Goal: Information Seeking & Learning: Learn about a topic

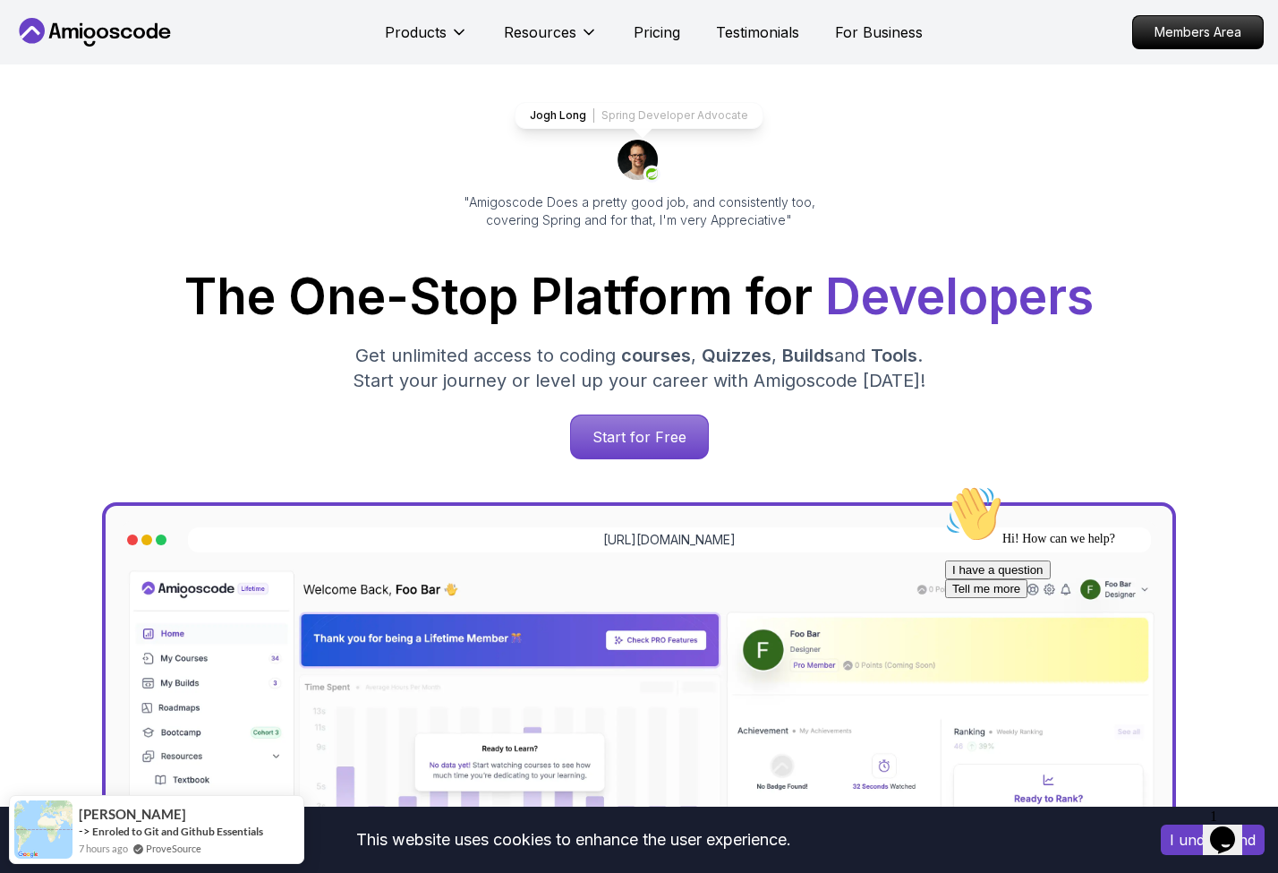
scroll to position [89, 0]
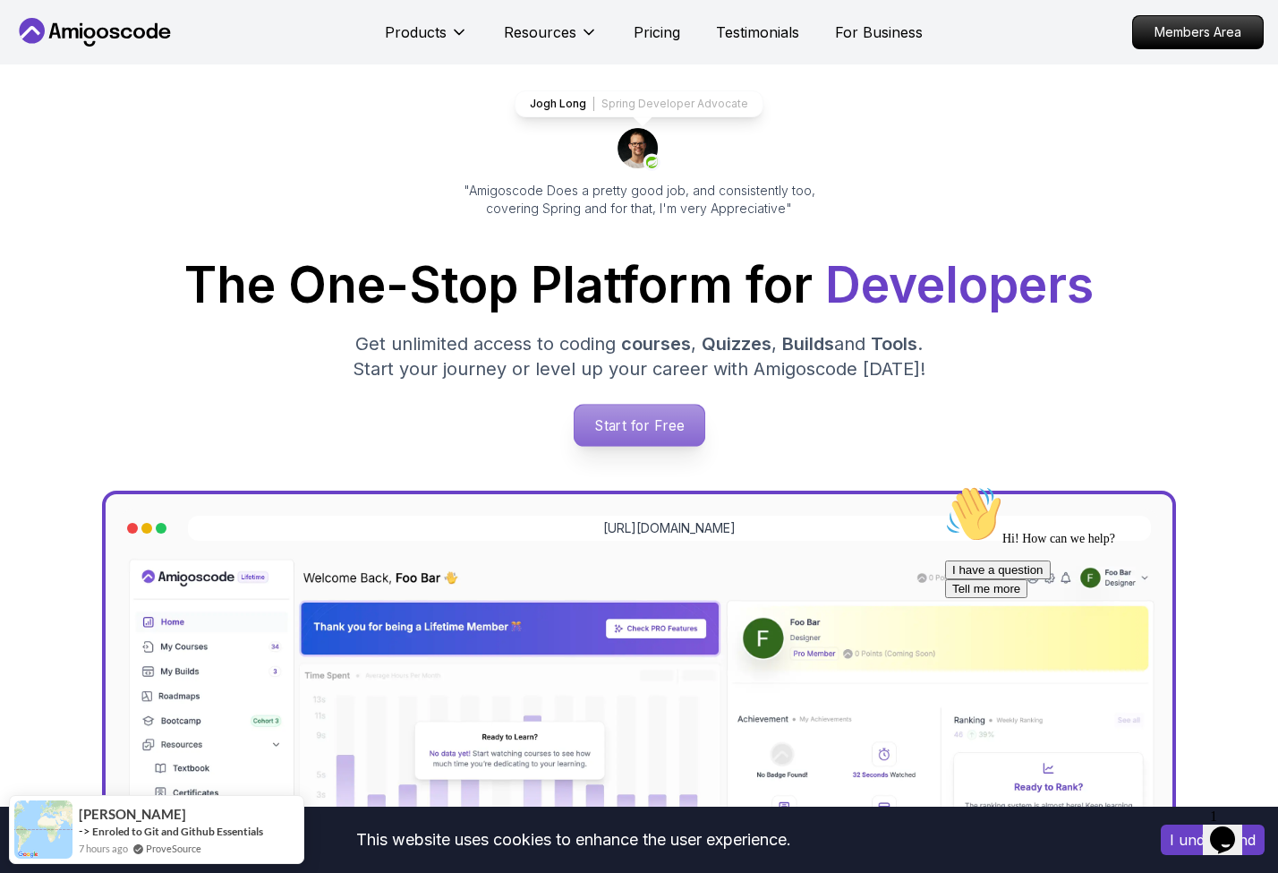
click at [624, 418] on p "Start for Free" at bounding box center [639, 425] width 130 height 41
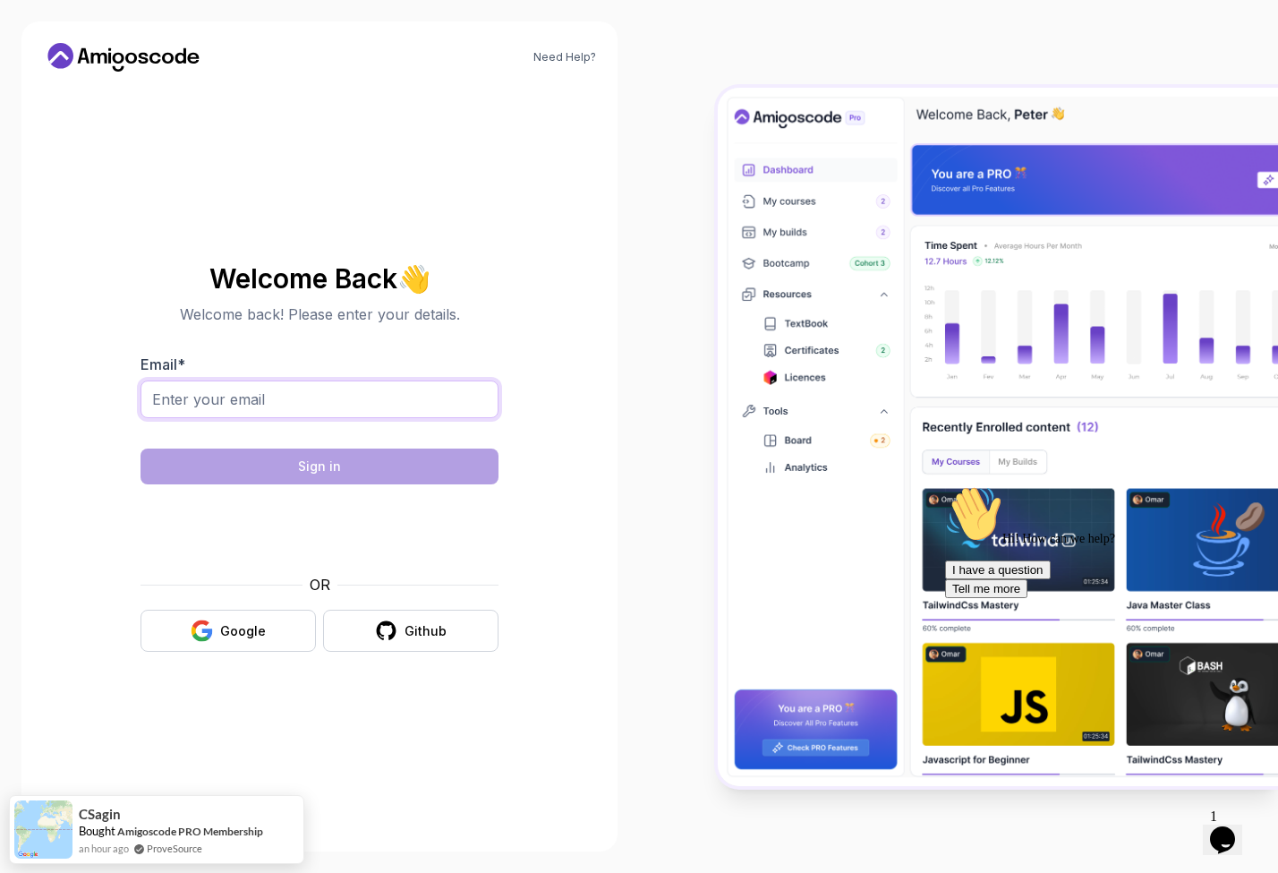
type input "j"
click at [248, 633] on div "Google" at bounding box center [243, 631] width 46 height 18
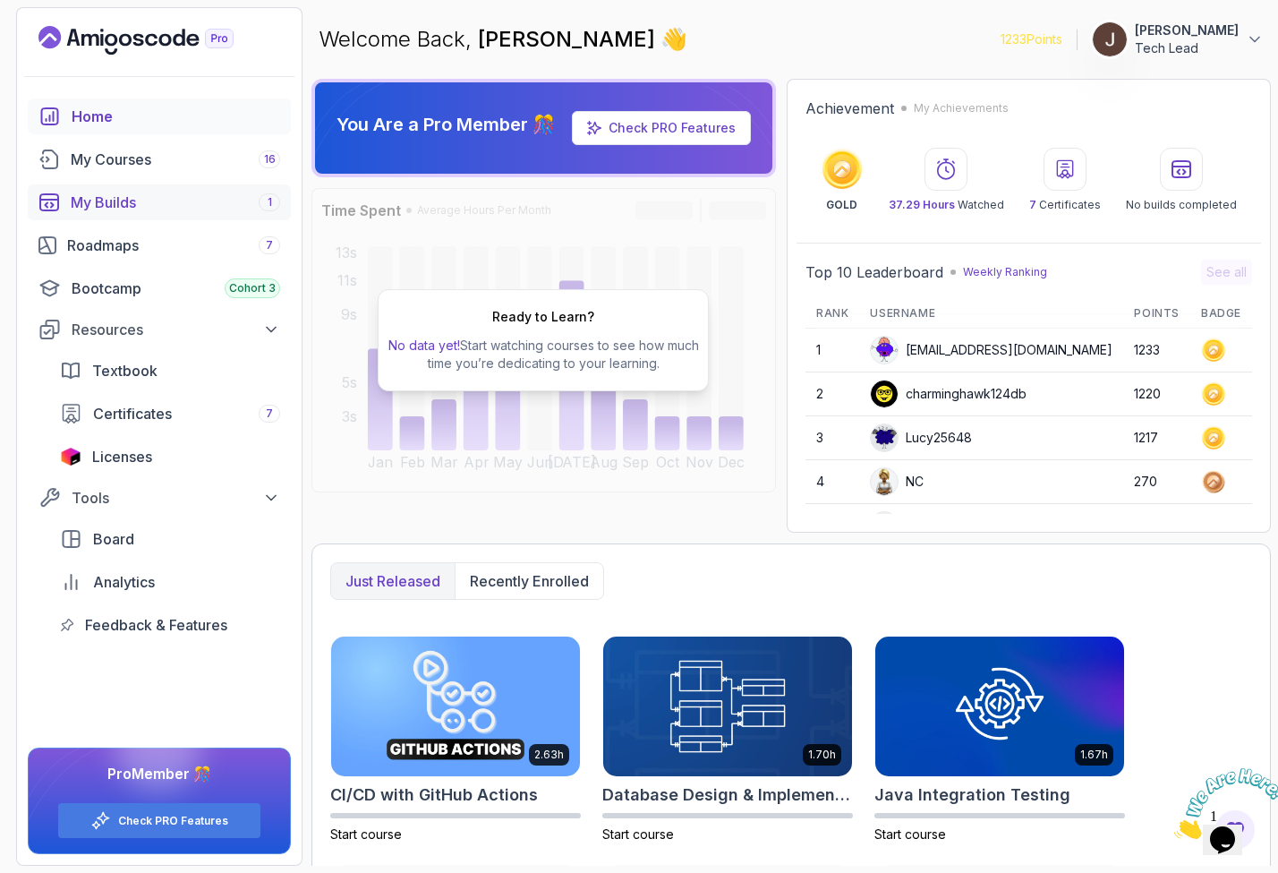
click at [156, 209] on div "My Builds 1" at bounding box center [175, 202] width 209 height 21
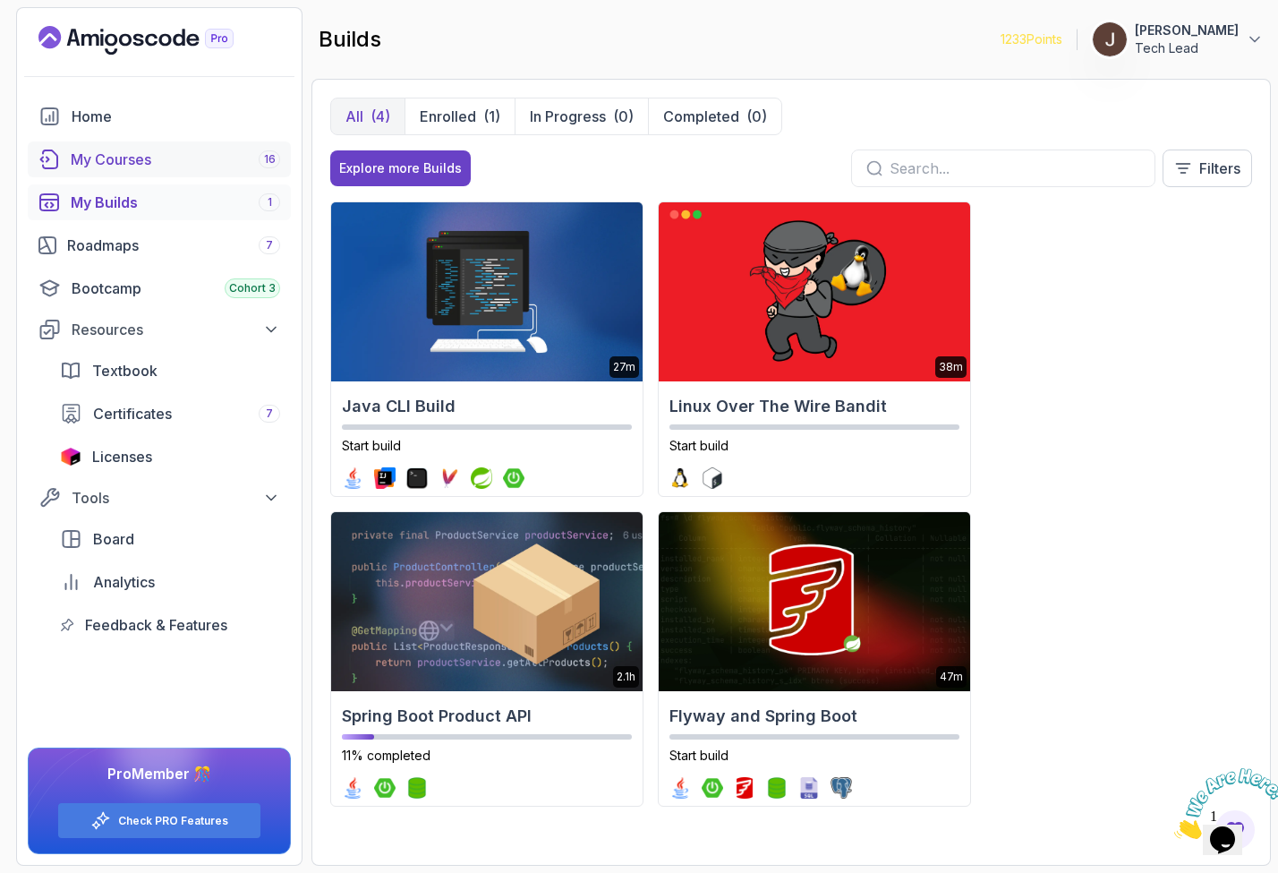
click at [159, 157] on div "My Courses 16" at bounding box center [175, 159] width 209 height 21
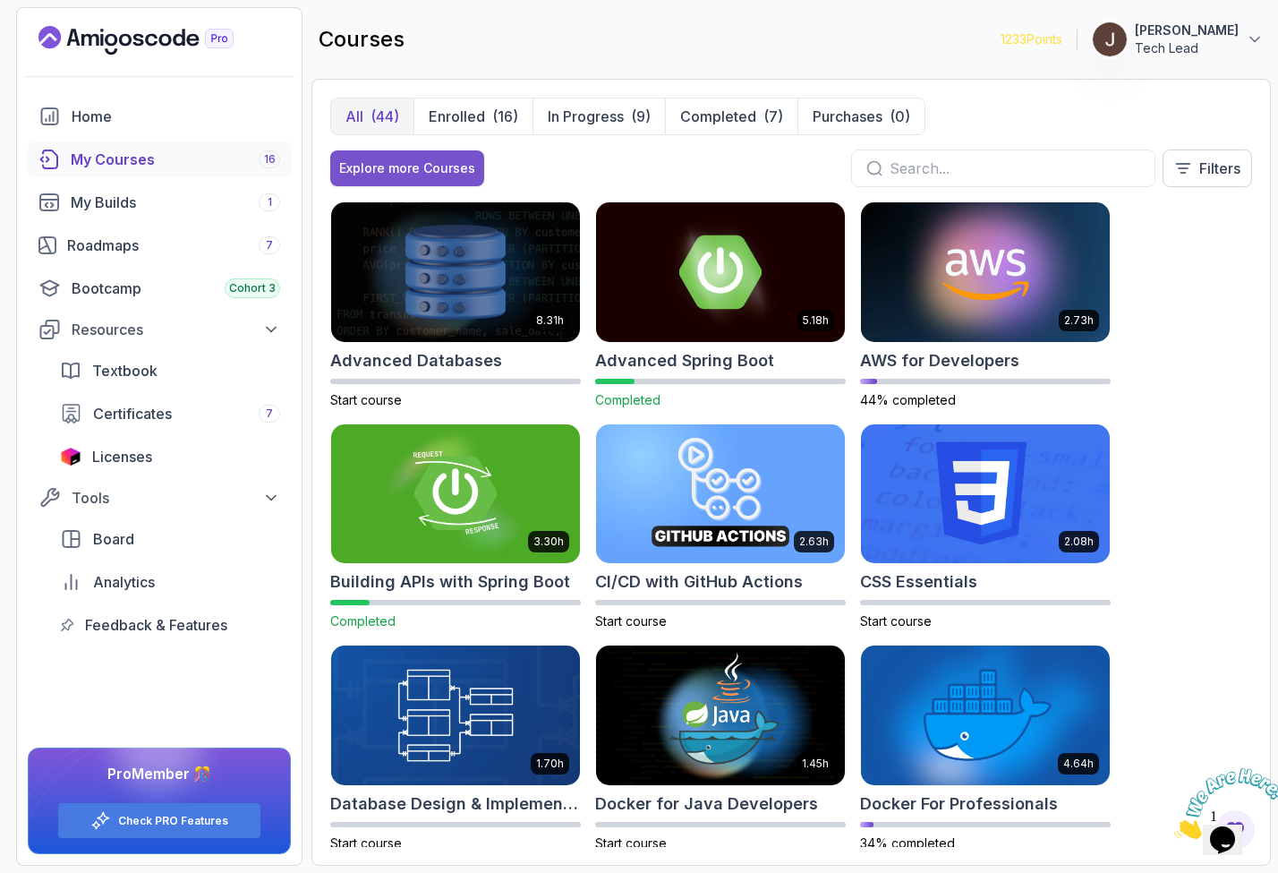
click at [413, 169] on div "Explore more Courses" at bounding box center [407, 168] width 136 height 18
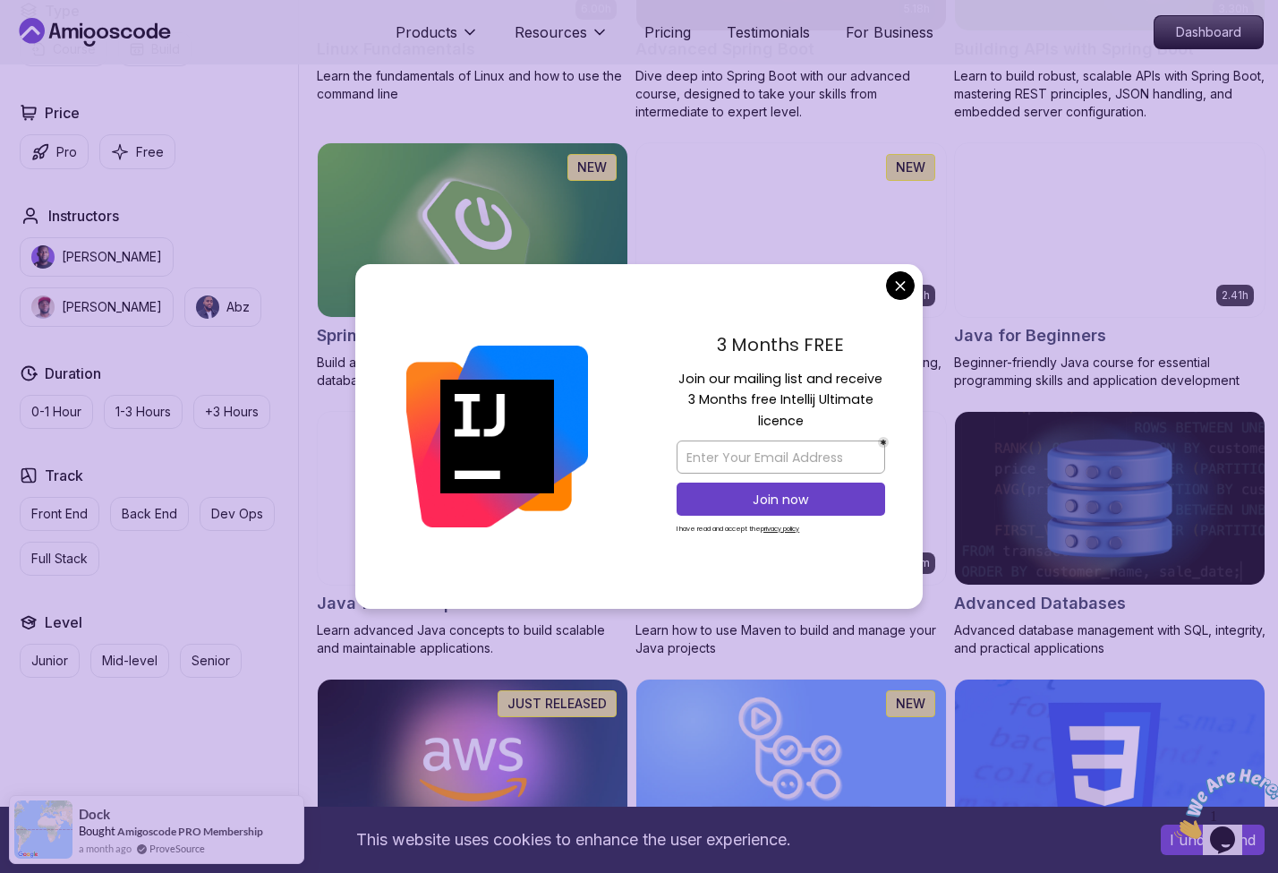
scroll to position [707, 0]
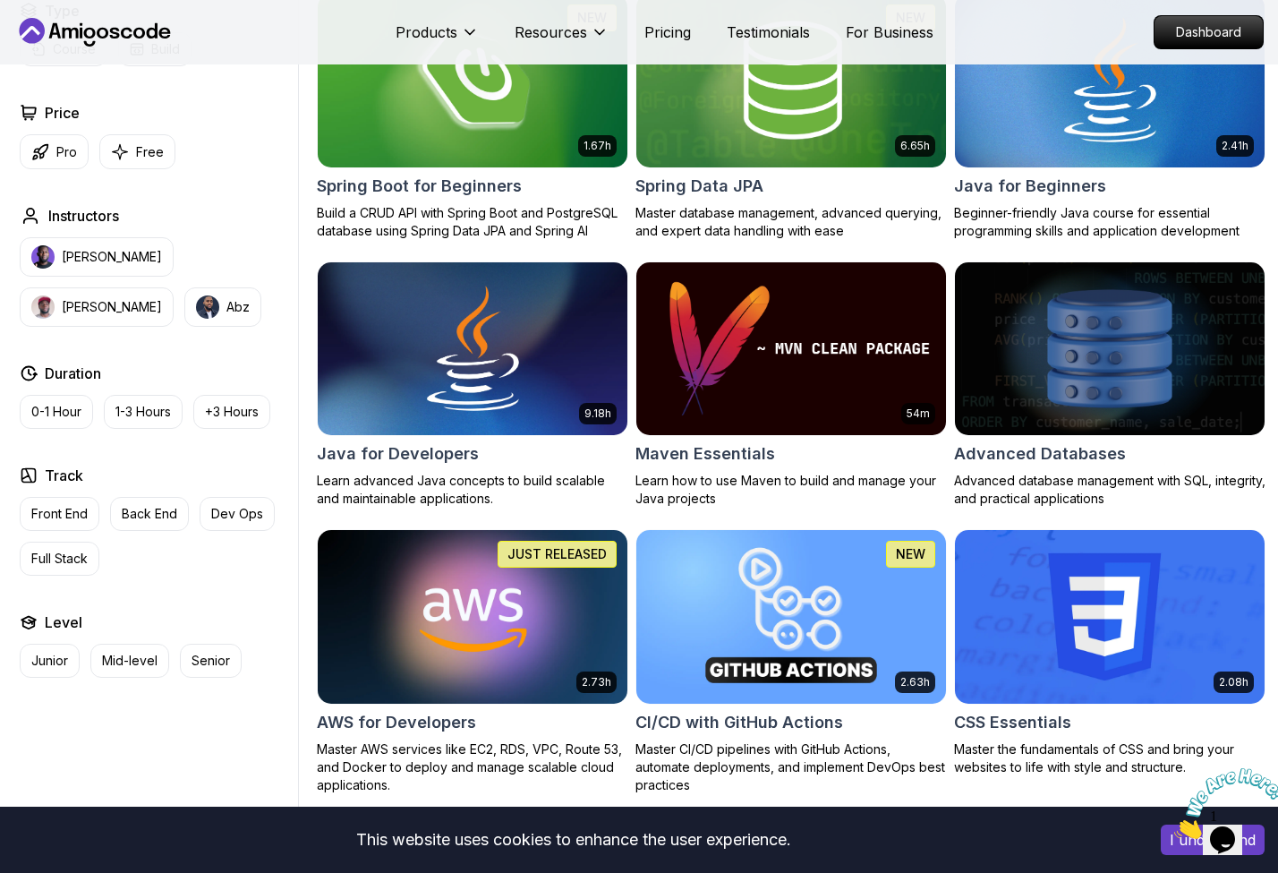
scroll to position [850, 0]
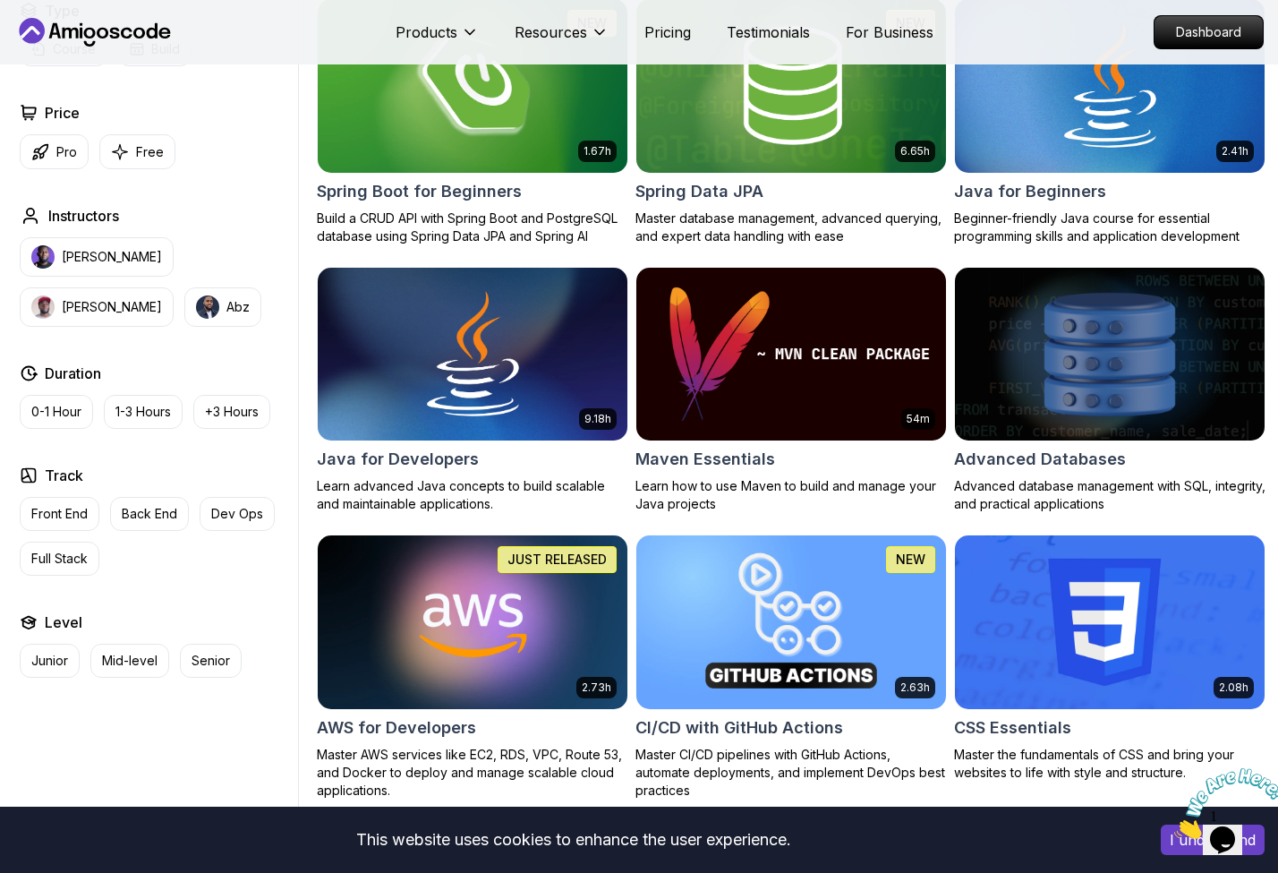
click at [1108, 343] on img at bounding box center [1109, 354] width 325 height 182
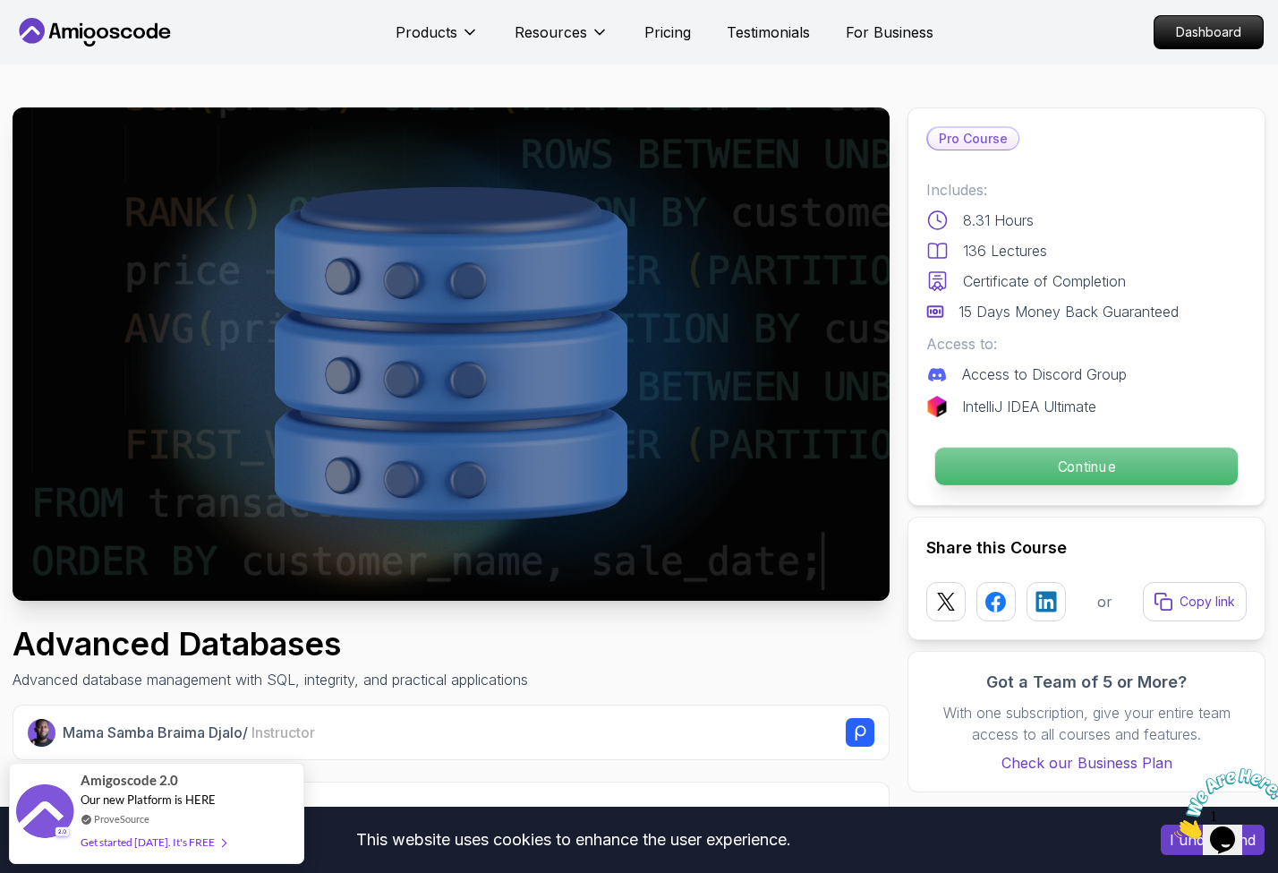
click at [1097, 464] on p "Continue" at bounding box center [1086, 467] width 303 height 38
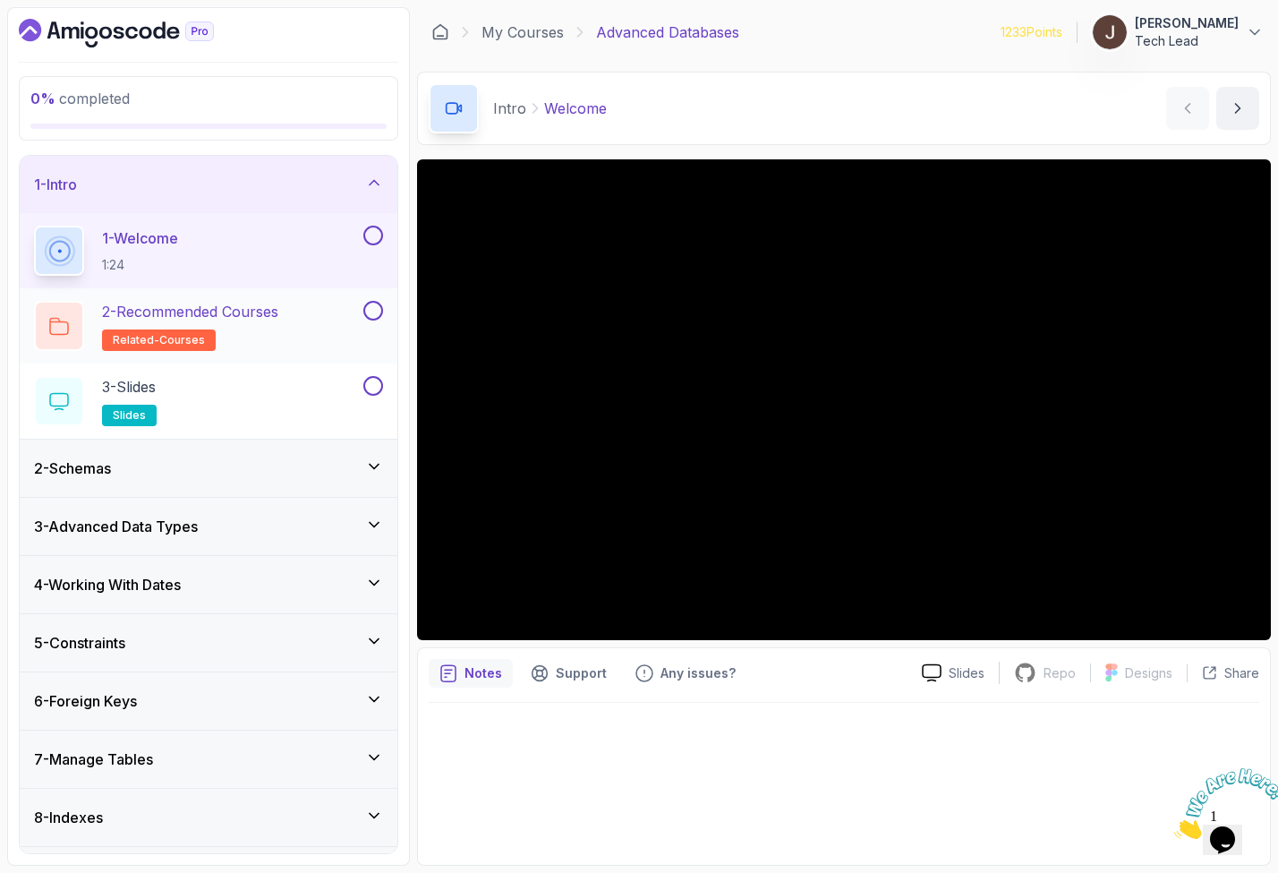
click at [278, 313] on p "2 - Recommended Courses" at bounding box center [190, 311] width 176 height 21
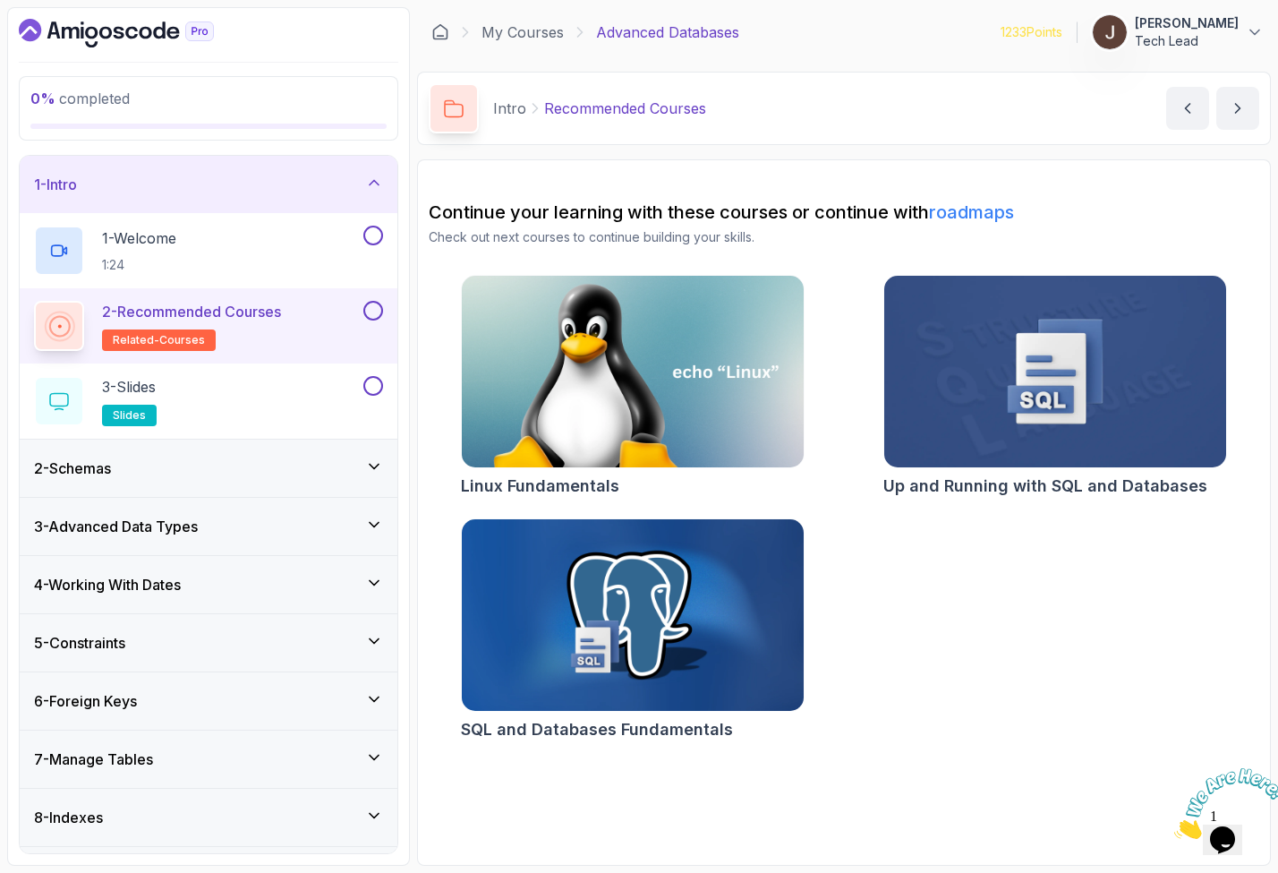
click at [659, 577] on img at bounding box center [632, 615] width 359 height 201
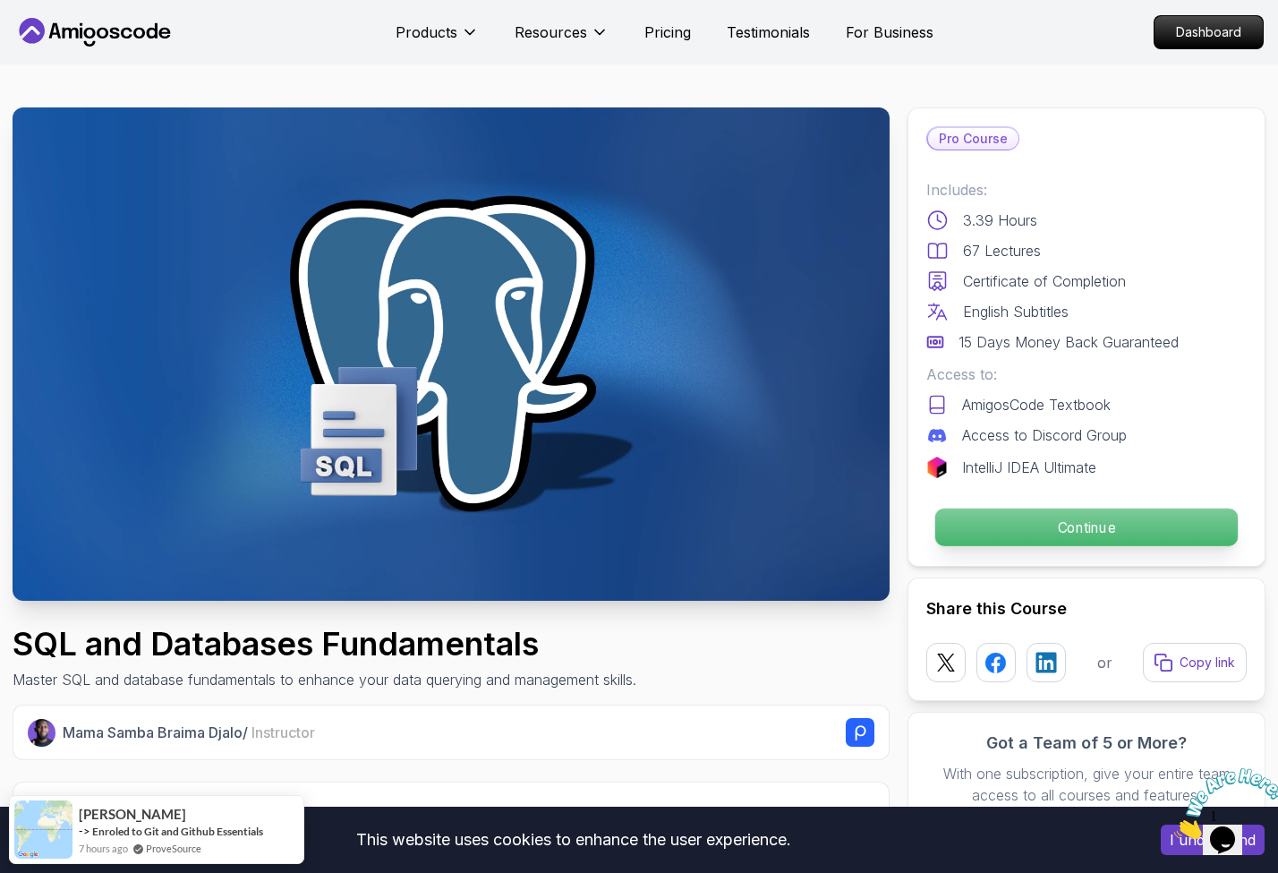
click at [1191, 538] on p "Continue" at bounding box center [1086, 527] width 303 height 38
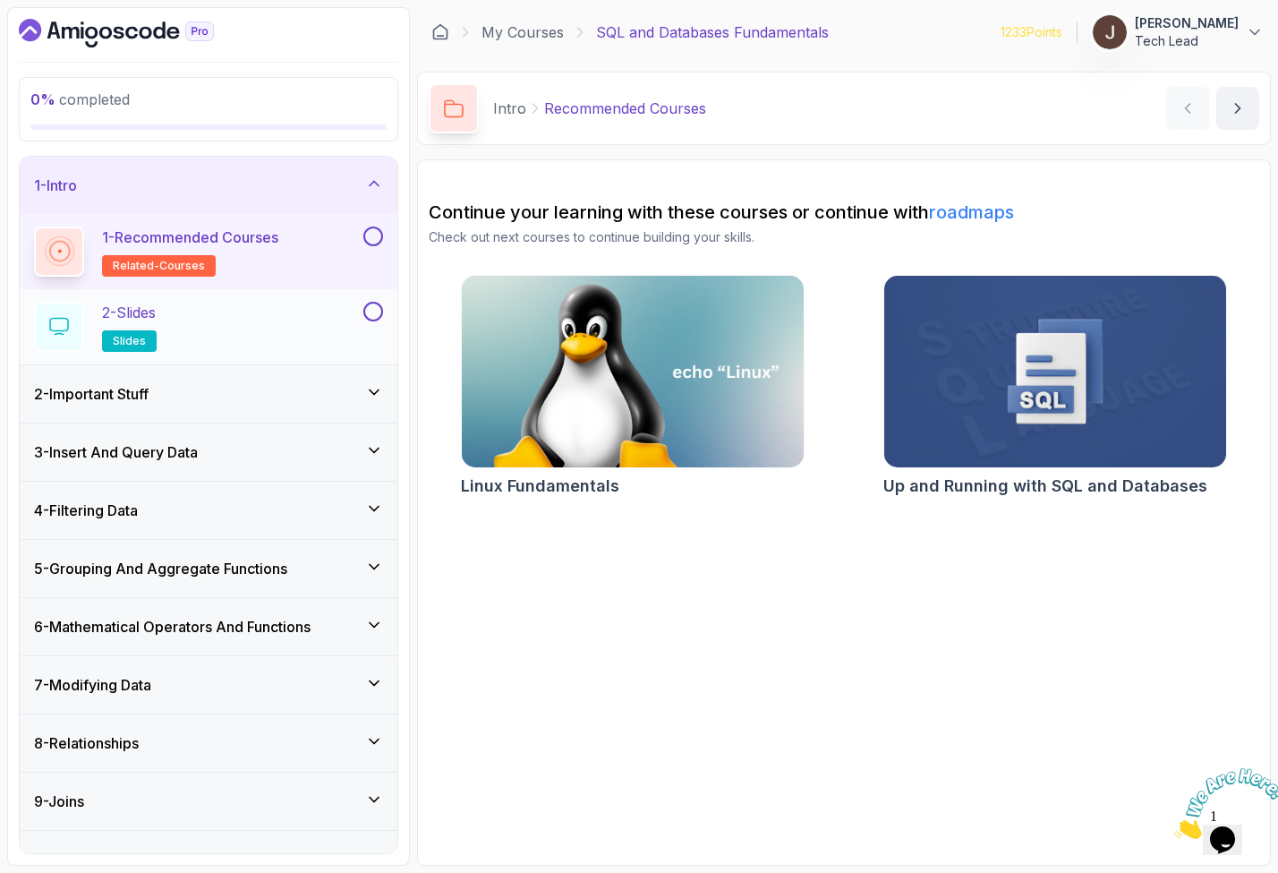
click at [249, 329] on div "2 - Slides slides" at bounding box center [197, 327] width 326 height 50
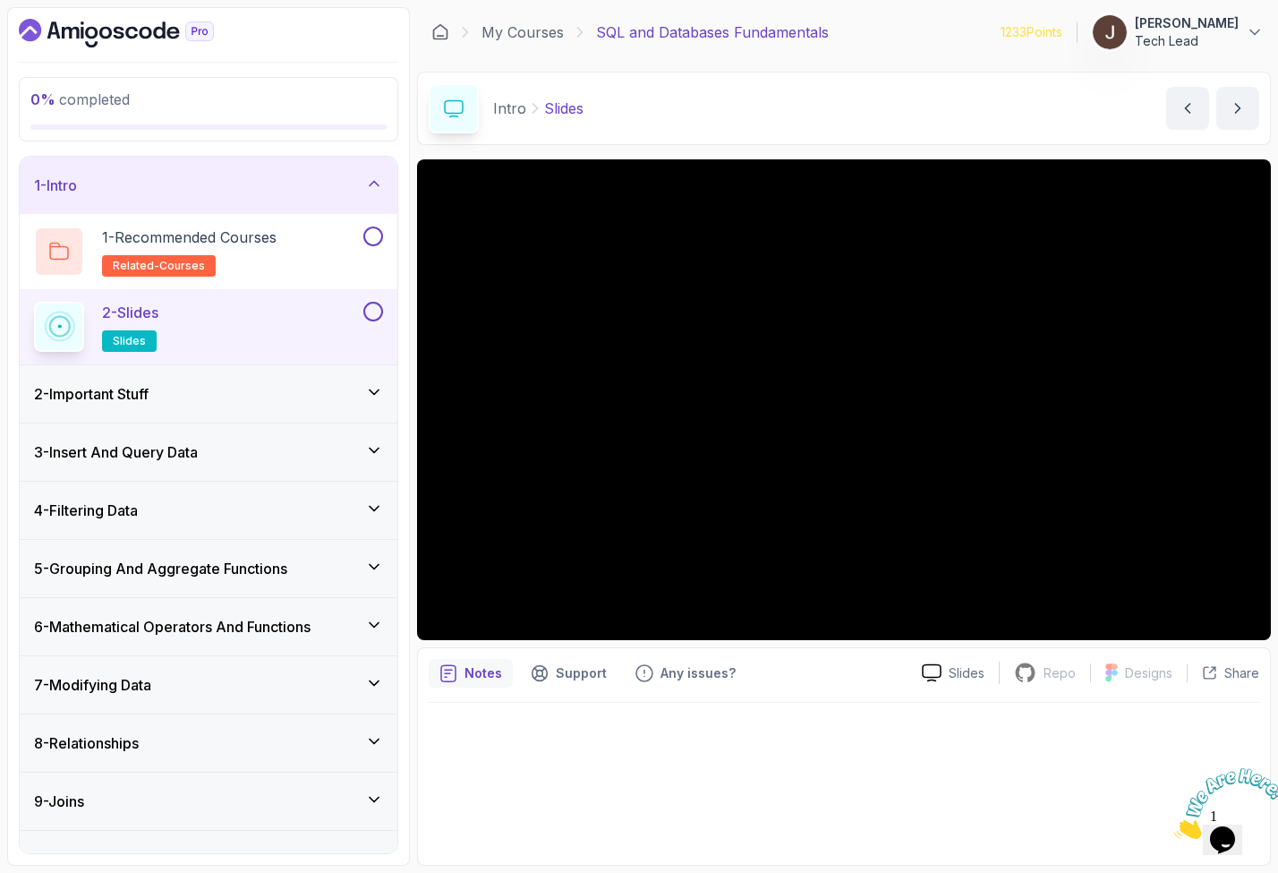
click at [348, 391] on div "2 - Important Stuff" at bounding box center [208, 393] width 349 height 21
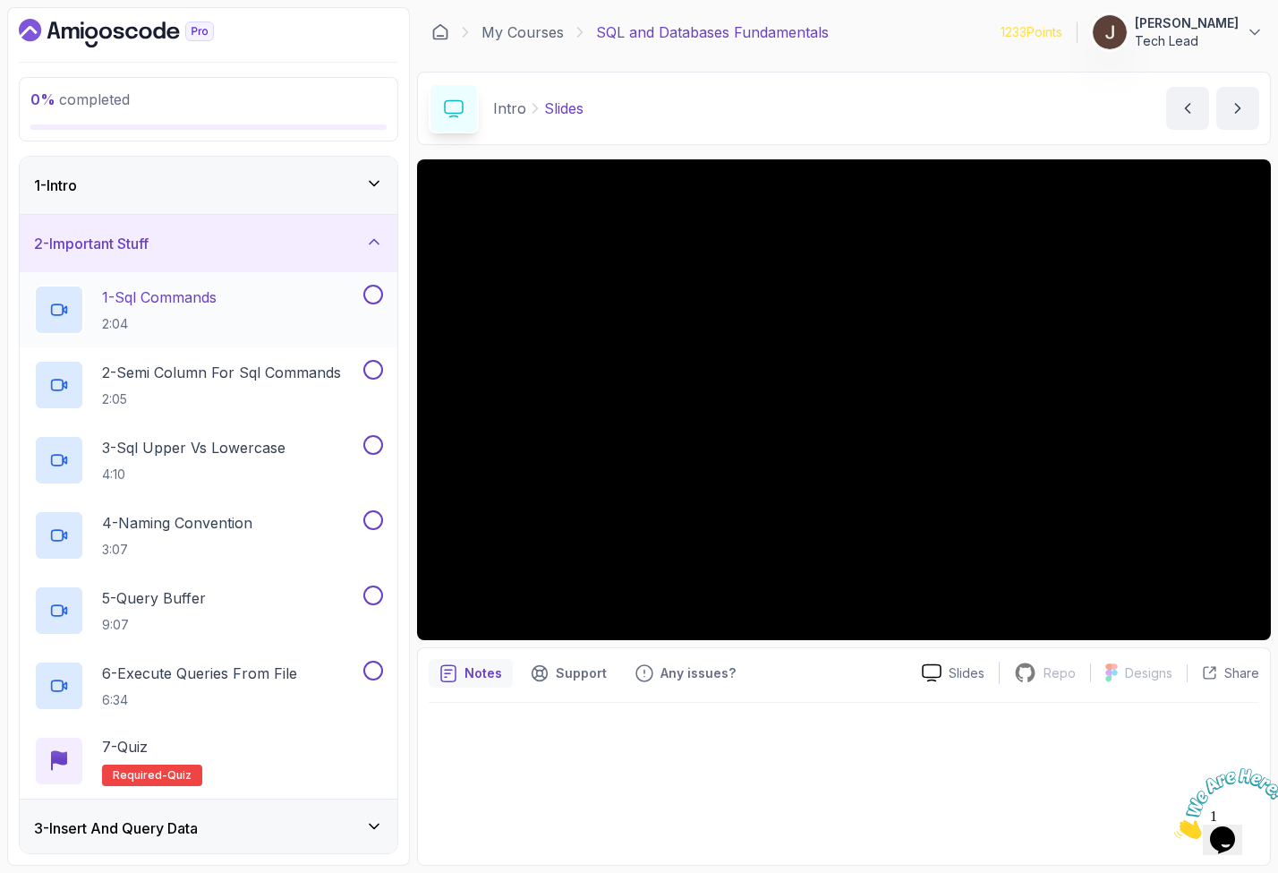
click at [321, 305] on div "1 - Sql Commands 2:04" at bounding box center [197, 310] width 326 height 50
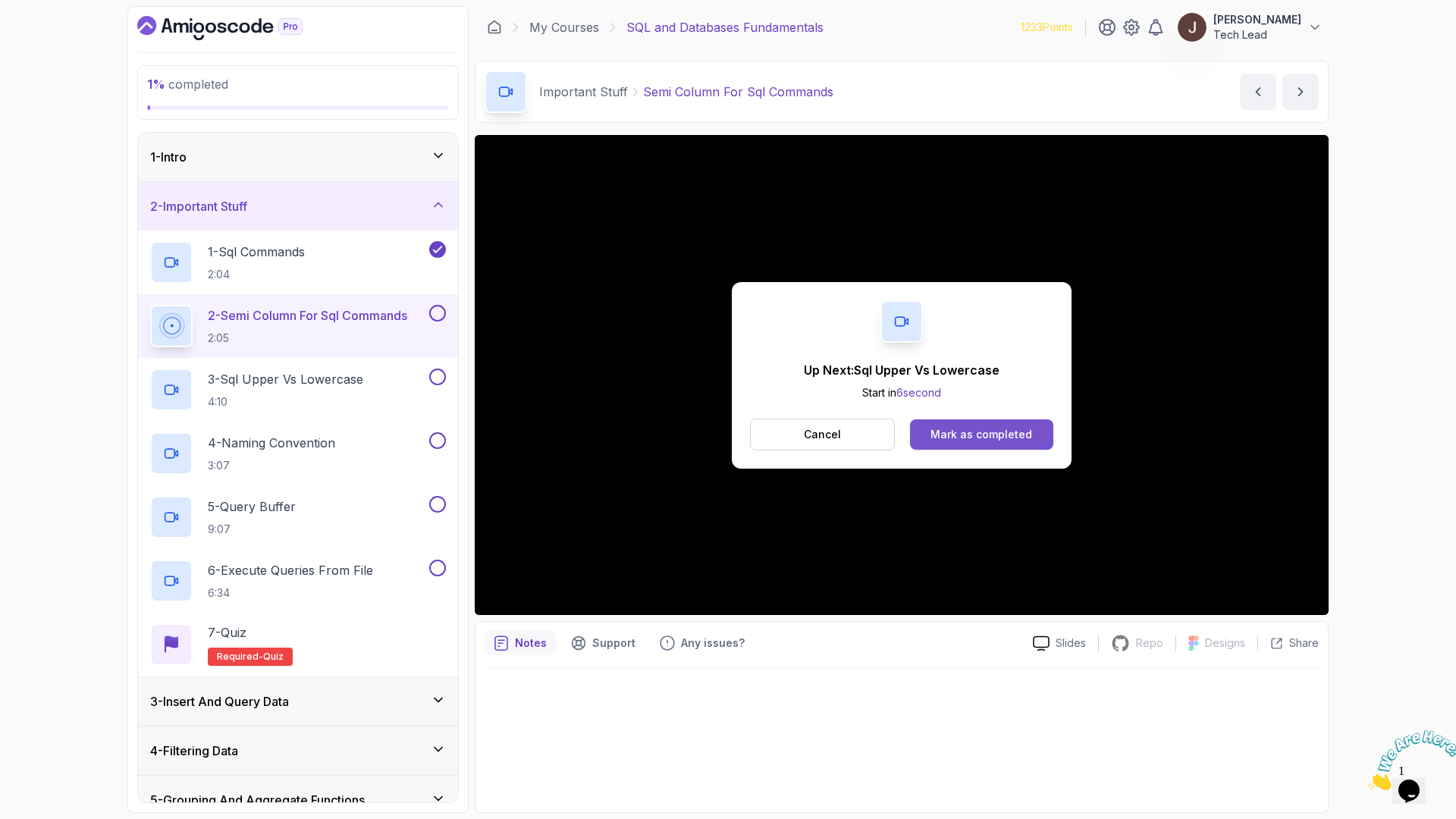
click at [947, 433] on div "Mark as completed" at bounding box center [981, 434] width 102 height 15
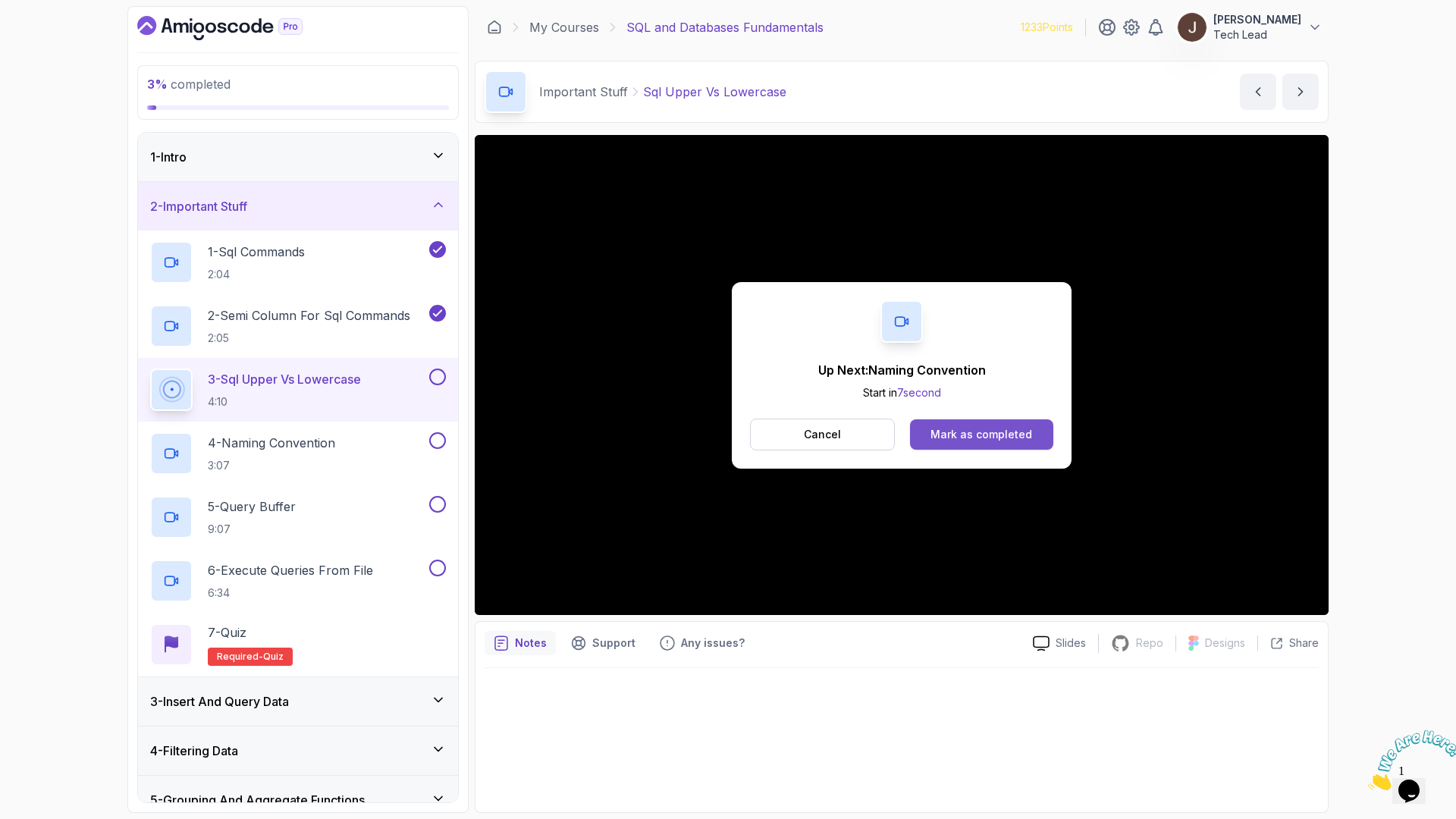
click at [1030, 442] on button "Mark as completed" at bounding box center [981, 434] width 143 height 30
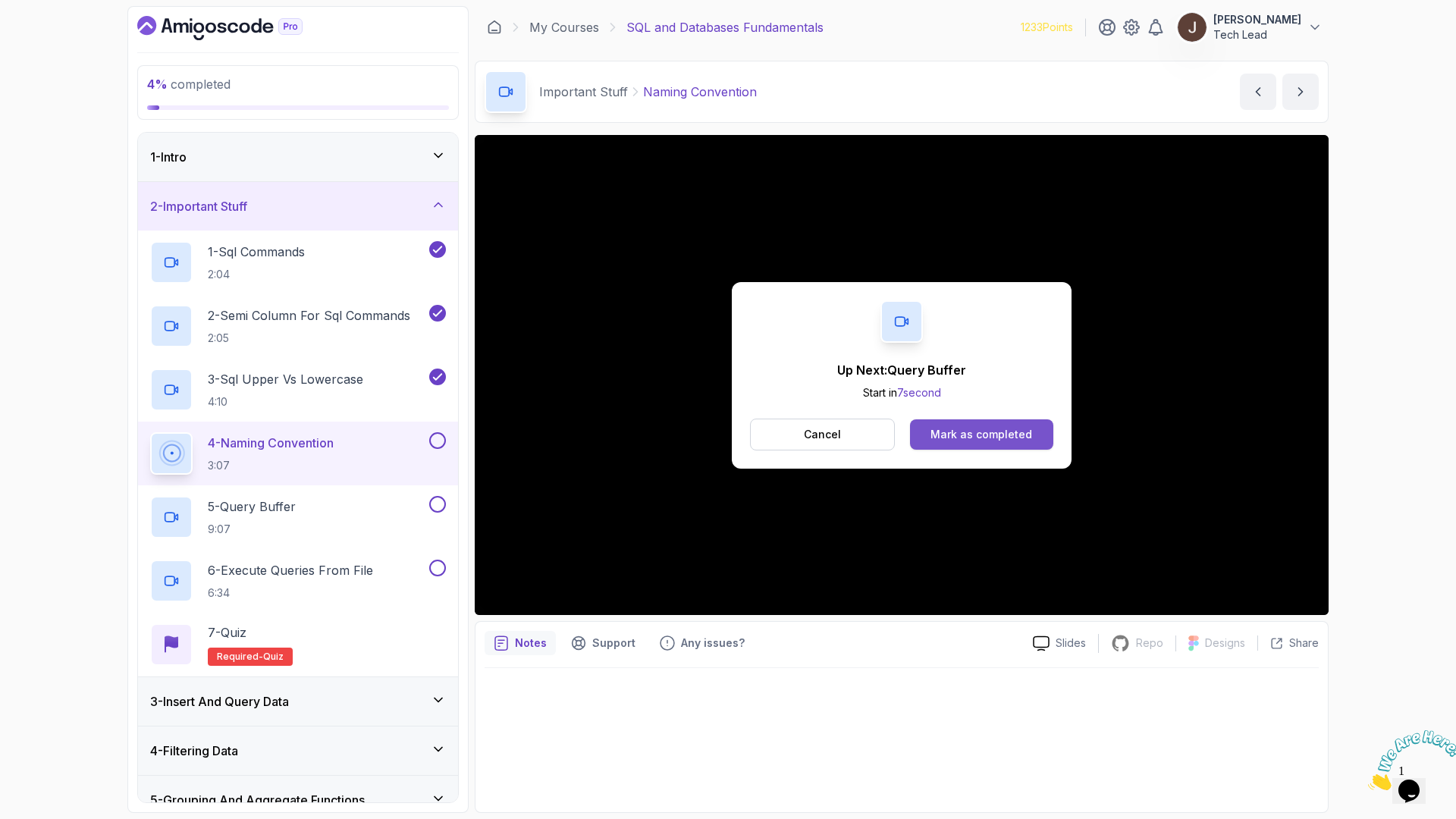
click at [983, 423] on button "Mark as completed" at bounding box center [981, 434] width 143 height 30
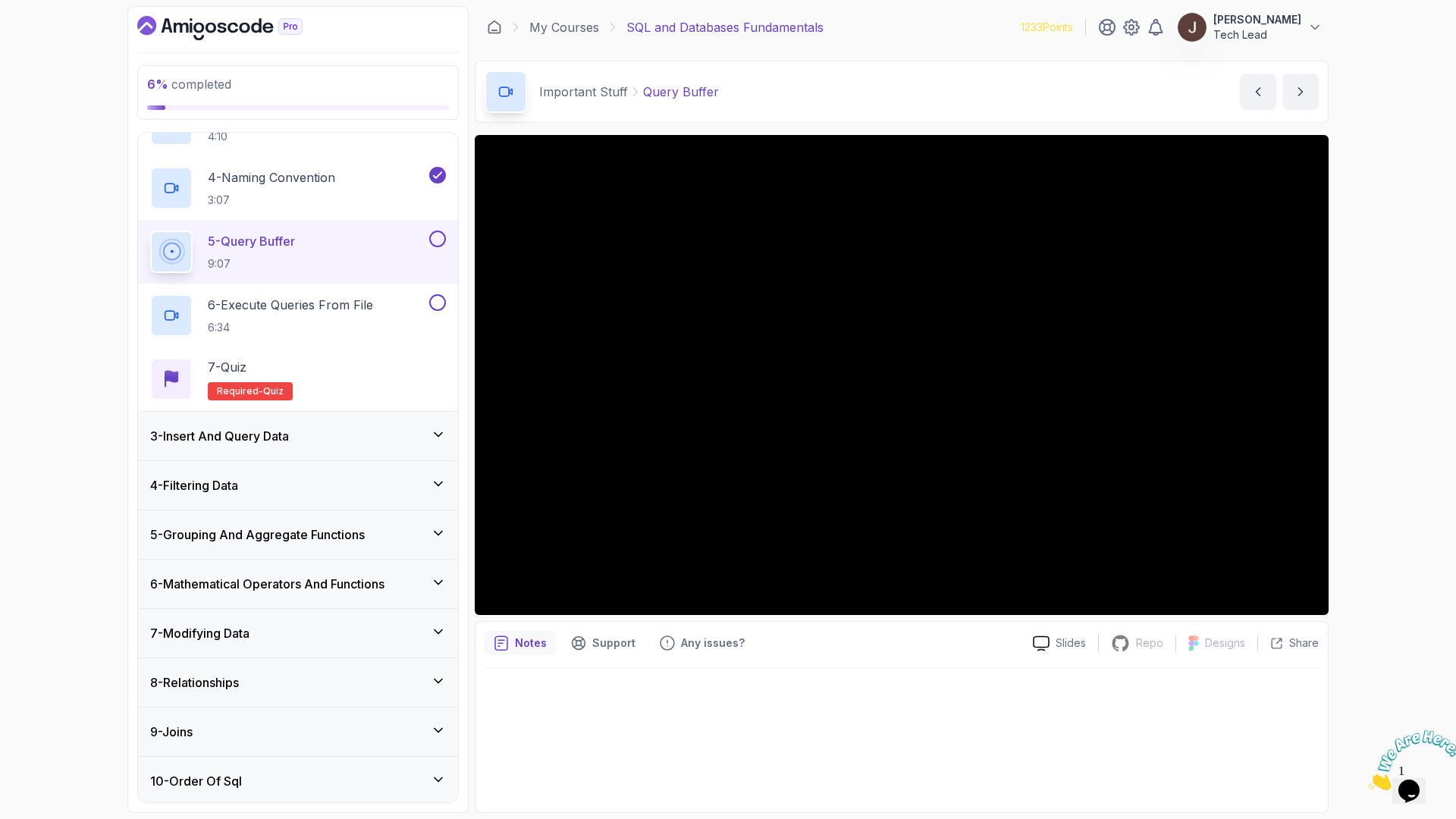
scroll to position [266, 0]
click at [387, 314] on div "6 - Execute Queries From File 6:34" at bounding box center [288, 314] width 276 height 42
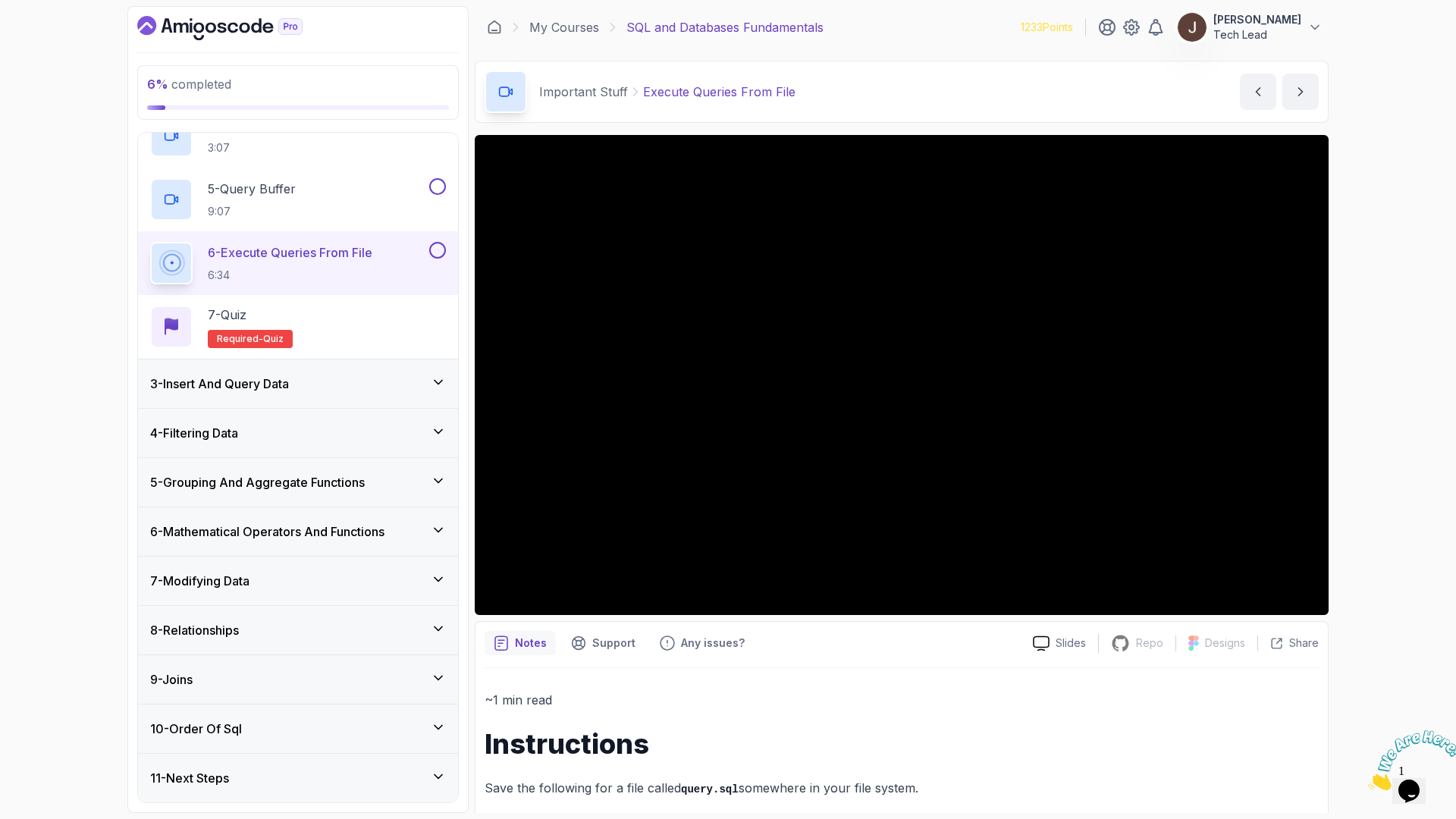
scroll to position [318, 0]
